Goal: Navigation & Orientation: Find specific page/section

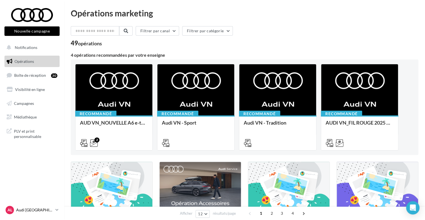
click at [51, 212] on p "Audi [GEOGRAPHIC_DATA]" at bounding box center [34, 211] width 37 height 6
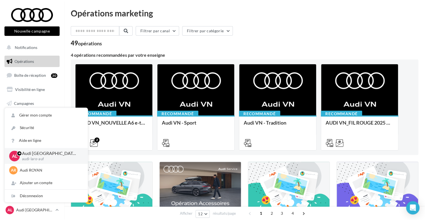
click at [295, 27] on div "Filtrer par canal Filtrer par catégorie" at bounding box center [245, 32] width 348 height 12
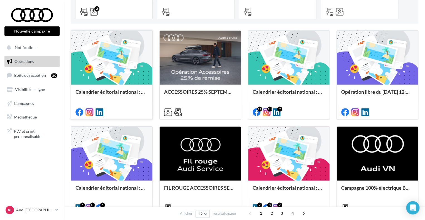
scroll to position [130, 0]
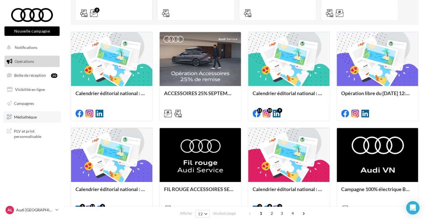
click at [31, 117] on span "Médiathèque" at bounding box center [25, 117] width 23 height 5
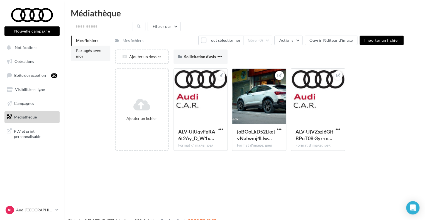
click at [79, 52] on span "Partagés avec moi" at bounding box center [88, 53] width 25 height 10
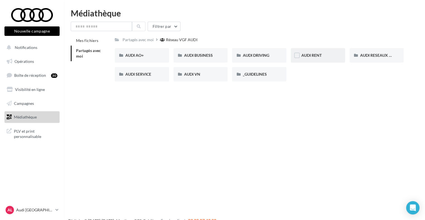
click at [329, 53] on div "AUDI RENT" at bounding box center [318, 56] width 33 height 6
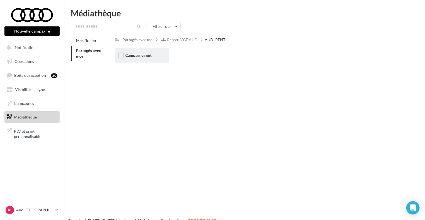
click at [157, 57] on div "Campagne rent" at bounding box center [141, 56] width 33 height 6
click at [173, 40] on div "Réseau VGF AUDI" at bounding box center [182, 40] width 31 height 6
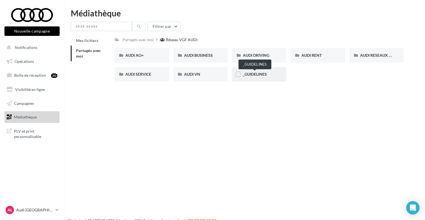
click at [256, 76] on span "_GUIDELINES" at bounding box center [255, 74] width 24 height 5
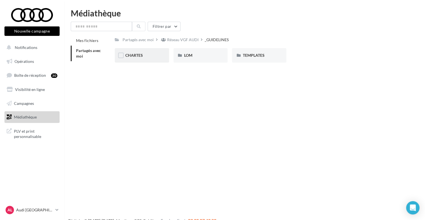
click at [143, 55] on div "CHARTES" at bounding box center [141, 56] width 33 height 6
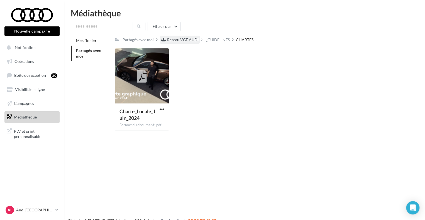
click at [196, 40] on div "Réseau VGF AUDI" at bounding box center [182, 40] width 31 height 6
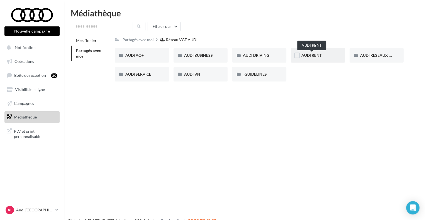
click at [317, 57] on span "AUDI RENT" at bounding box center [312, 55] width 20 height 5
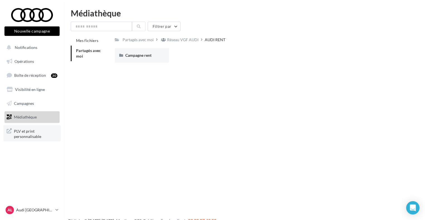
click at [34, 133] on span "PLV et print personnalisable" at bounding box center [35, 134] width 43 height 12
click at [29, 131] on span "PLV et print personnalisable" at bounding box center [35, 134] width 43 height 12
click at [35, 11] on div at bounding box center [32, 15] width 45 height 14
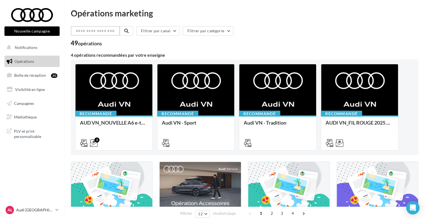
click at [114, 31] on input "text" at bounding box center [95, 30] width 49 height 9
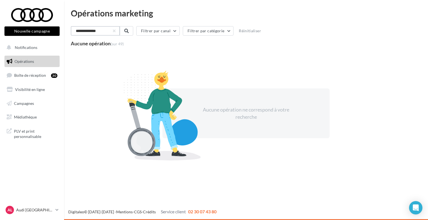
type input "**********"
click at [40, 122] on link "Médiathèque" at bounding box center [31, 117] width 57 height 12
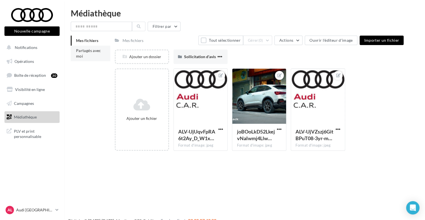
click at [93, 49] on span "Partagés avec moi" at bounding box center [88, 53] width 25 height 10
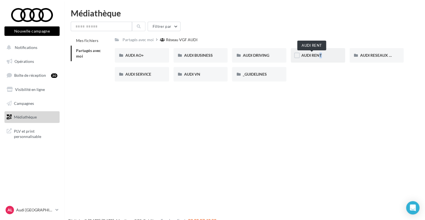
click at [315, 54] on span "AUDI RENT" at bounding box center [312, 55] width 20 height 5
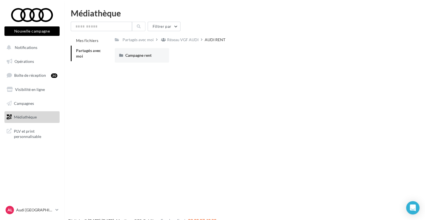
click at [183, 42] on div "Réseau VGF AUDI" at bounding box center [180, 40] width 40 height 8
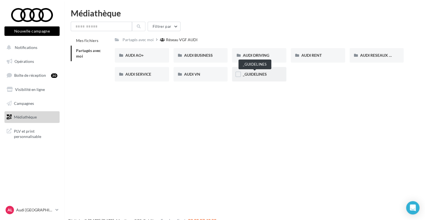
click at [257, 74] on span "_GUIDELINES" at bounding box center [255, 74] width 24 height 5
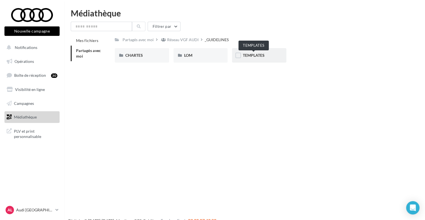
click at [250, 54] on span "TEMPLATES" at bounding box center [254, 55] width 22 height 5
click at [217, 39] on div "_GUIDELINES" at bounding box center [218, 40] width 24 height 6
click at [191, 59] on div "LOM" at bounding box center [201, 55] width 54 height 14
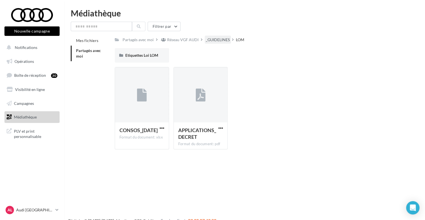
click at [214, 39] on div "_GUIDELINES" at bounding box center [218, 40] width 24 height 6
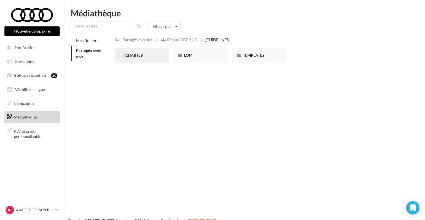
click at [156, 56] on div "CHARTES" at bounding box center [141, 56] width 33 height 6
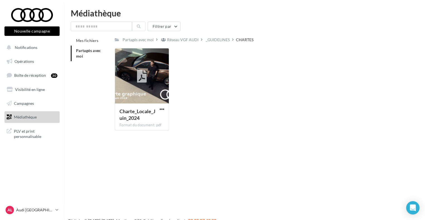
click at [217, 43] on div "_GUIDELINES" at bounding box center [218, 40] width 26 height 8
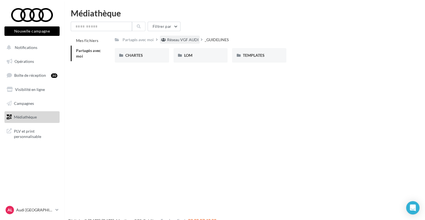
click at [190, 42] on div "Réseau VGF AUDI" at bounding box center [182, 40] width 31 height 6
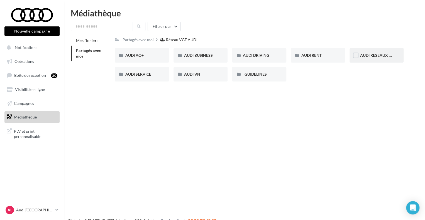
click at [370, 52] on div "AUDI RESEAUX SOCIAUX" at bounding box center [377, 55] width 54 height 14
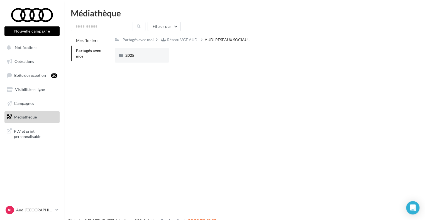
click at [188, 40] on div "Réseau VGF AUDI" at bounding box center [182, 40] width 31 height 6
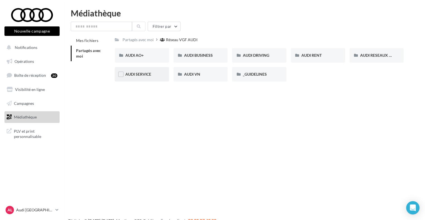
click at [143, 72] on div "AUDI SERVICE" at bounding box center [141, 75] width 33 height 6
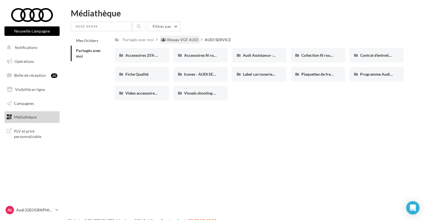
click at [188, 38] on div "Réseau VGF AUDI" at bounding box center [182, 40] width 31 height 6
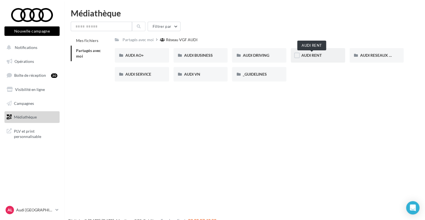
click at [307, 57] on span "AUDI RENT" at bounding box center [312, 55] width 20 height 5
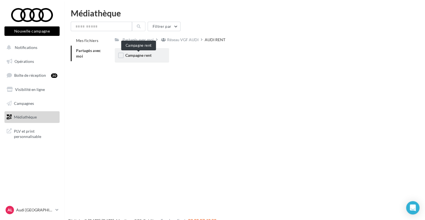
click at [149, 57] on span "Campagne rent" at bounding box center [138, 55] width 26 height 5
click at [150, 56] on div "CARROUSELS" at bounding box center [141, 56] width 33 height 6
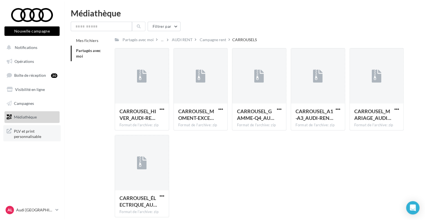
click at [25, 136] on span "PLV et print personnalisable" at bounding box center [35, 134] width 43 height 12
